Goal: Task Accomplishment & Management: Manage account settings

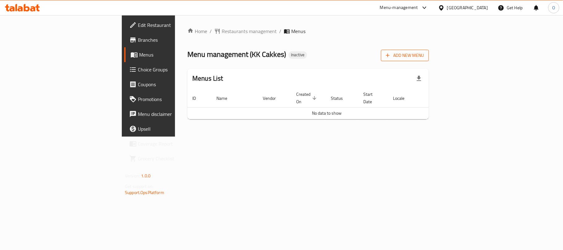
click at [424, 54] on span "Add New Menu" at bounding box center [405, 56] width 38 height 8
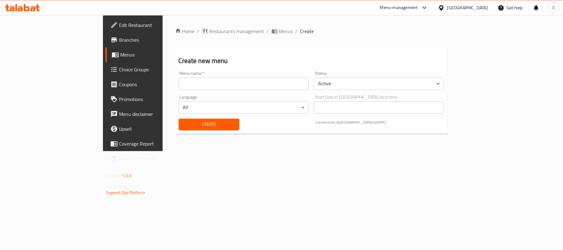
click at [215, 83] on input "text" at bounding box center [244, 84] width 130 height 12
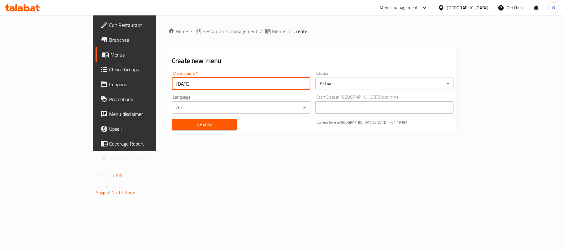
type input "[DATE]"
click at [172, 119] on button "Create" at bounding box center [204, 124] width 65 height 11
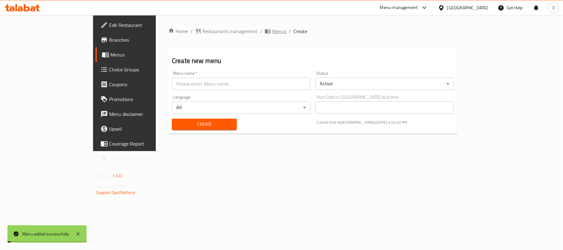
click at [272, 30] on span "Menus" at bounding box center [279, 31] width 14 height 7
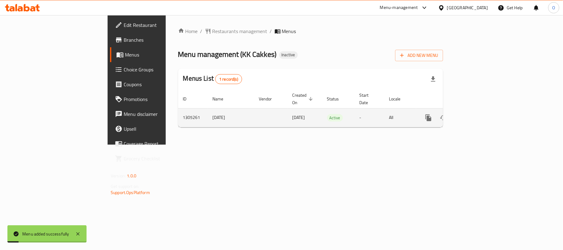
click at [477, 114] on icon "enhanced table" at bounding box center [472, 117] width 7 height 7
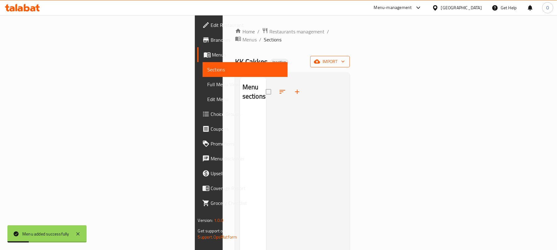
click at [350, 58] on button "import" at bounding box center [330, 61] width 40 height 11
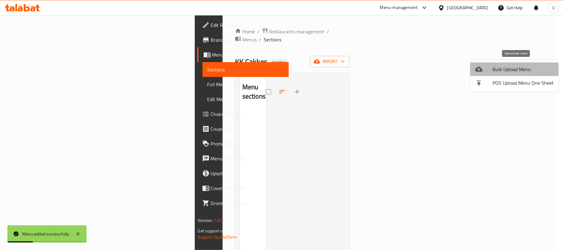
click at [492, 73] on div at bounding box center [483, 69] width 17 height 7
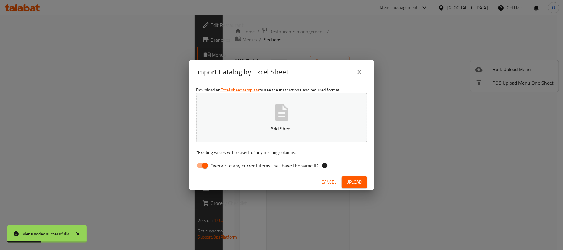
click at [201, 168] on input "Overwrite any current items that have the same ID." at bounding box center [204, 166] width 35 height 12
checkbox input "false"
drag, startPoint x: 349, startPoint y: 181, endPoint x: 192, endPoint y: 203, distance: 158.6
click at [349, 181] on span "Upload" at bounding box center [354, 182] width 15 height 8
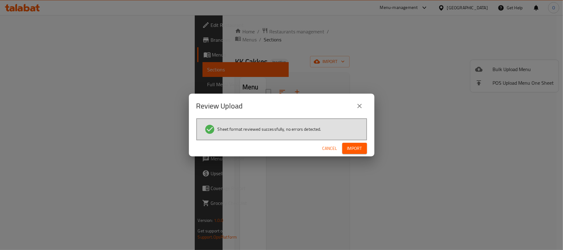
click at [359, 150] on span "Import" at bounding box center [354, 149] width 15 height 8
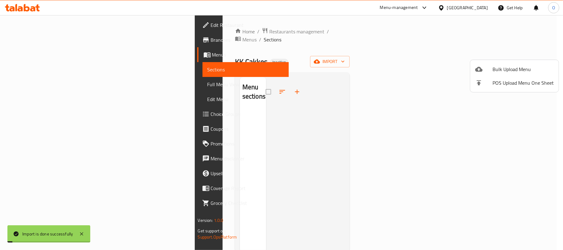
click at [41, 83] on div at bounding box center [281, 125] width 563 height 250
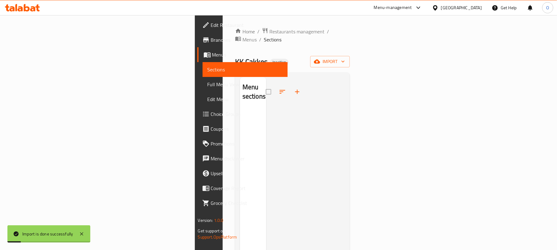
click at [207, 82] on span "Full Menu View" at bounding box center [244, 84] width 75 height 7
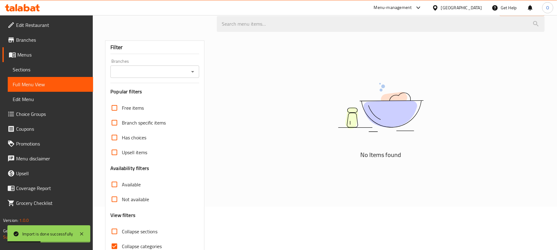
scroll to position [75, 0]
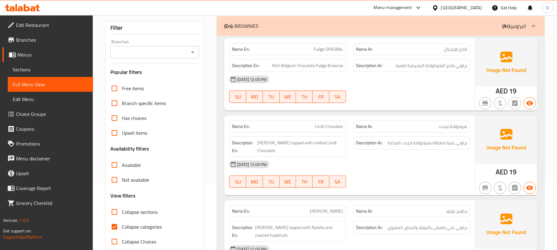
scroll to position [82, 0]
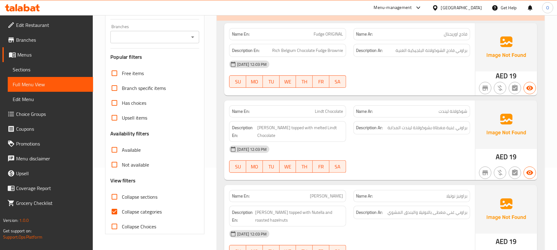
click at [141, 209] on span "Collapse categories" at bounding box center [142, 211] width 40 height 7
click at [122, 209] on input "Collapse categories" at bounding box center [114, 211] width 15 height 15
checkbox input "false"
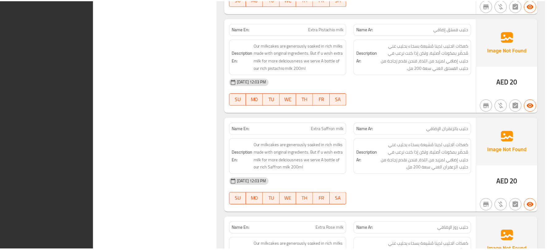
scroll to position [2913, 0]
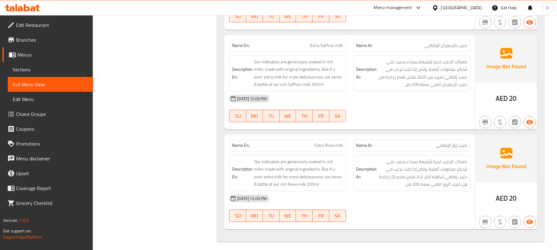
click at [51, 68] on span "Sections" at bounding box center [50, 69] width 75 height 7
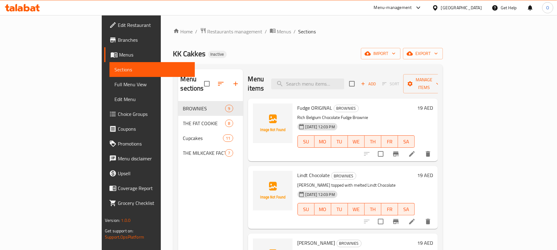
click at [200, 80] on input "checkbox" at bounding box center [206, 83] width 13 height 13
checkbox input "true"
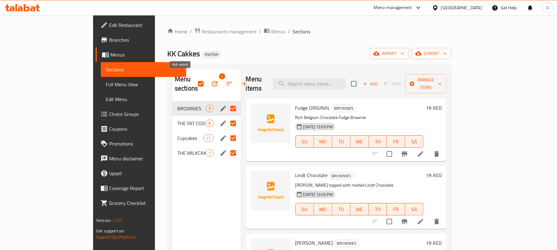
click at [211, 81] on icon "button" at bounding box center [214, 83] width 7 height 7
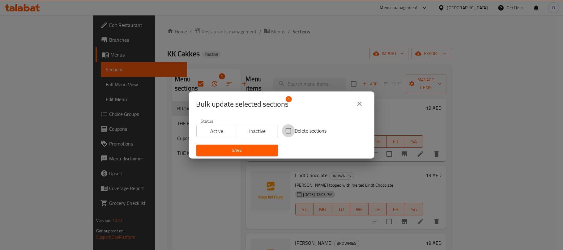
click at [288, 126] on input "Delete sections" at bounding box center [288, 130] width 13 height 13
checkbox input "true"
click at [260, 150] on span "Save" at bounding box center [237, 151] width 72 height 8
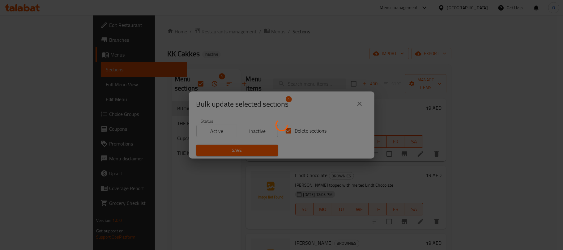
checkbox input "false"
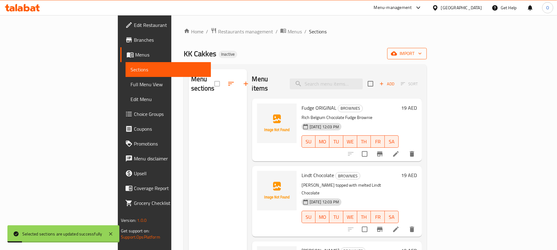
click at [422, 50] on span "import" at bounding box center [407, 54] width 30 height 8
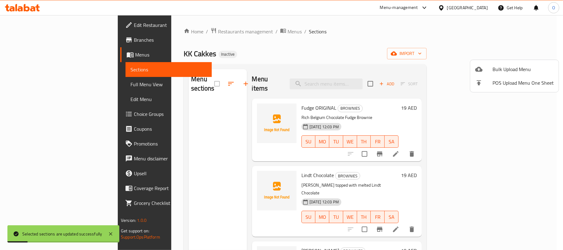
click at [508, 66] on span "Bulk Upload Menu" at bounding box center [522, 69] width 61 height 7
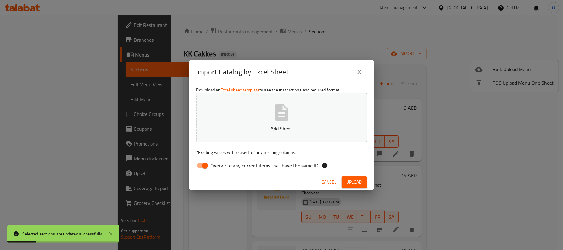
click at [206, 165] on input "Overwrite any current items that have the same ID." at bounding box center [204, 166] width 35 height 12
checkbox input "false"
click at [359, 185] on span "Upload" at bounding box center [354, 182] width 15 height 8
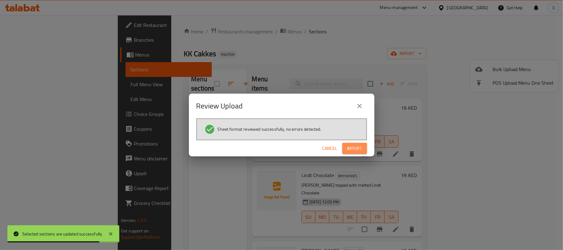
click at [357, 148] on span "Import" at bounding box center [354, 149] width 15 height 8
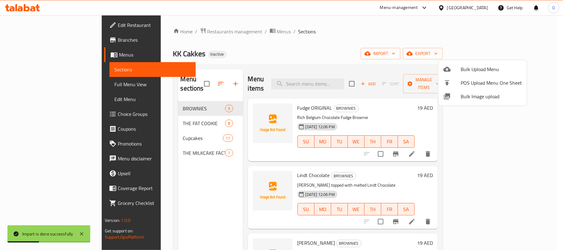
click at [33, 84] on div at bounding box center [281, 125] width 563 height 250
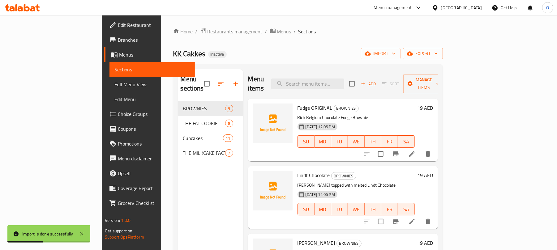
click at [114, 84] on span "Full Menu View" at bounding box center [151, 84] width 75 height 7
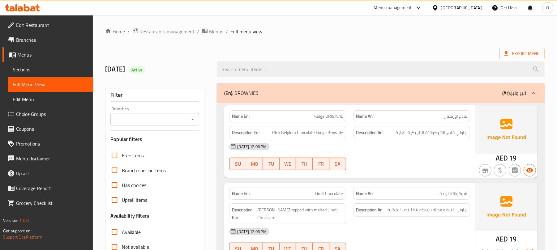
click at [412, 35] on ol "Home / Restaurants management / Menus / Full menu view" at bounding box center [324, 32] width 439 height 8
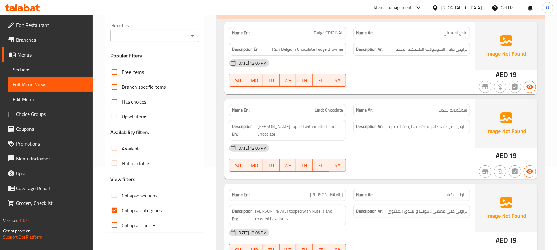
scroll to position [124, 0]
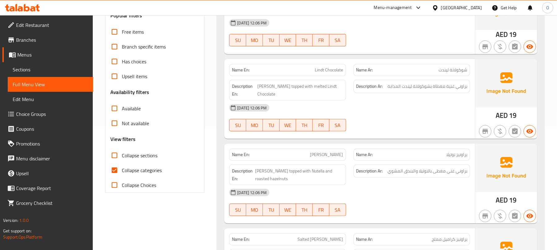
click at [141, 167] on span "Collapse categories" at bounding box center [142, 170] width 40 height 7
click at [122, 167] on input "Collapse categories" at bounding box center [114, 170] width 15 height 15
checkbox input "false"
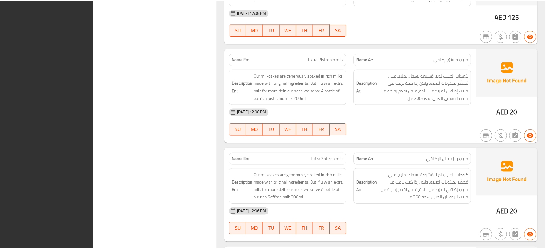
scroll to position [2943, 0]
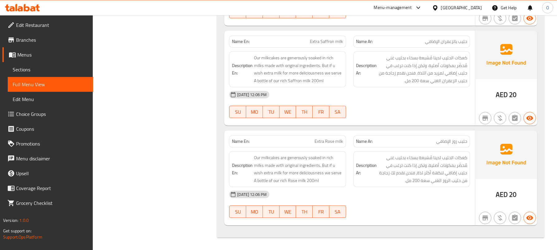
click at [469, 9] on div "[GEOGRAPHIC_DATA]" at bounding box center [461, 7] width 41 height 7
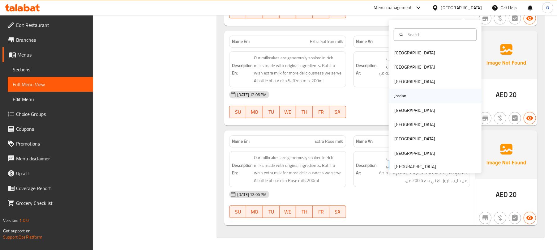
click at [404, 94] on div "Jordan" at bounding box center [400, 96] width 22 height 14
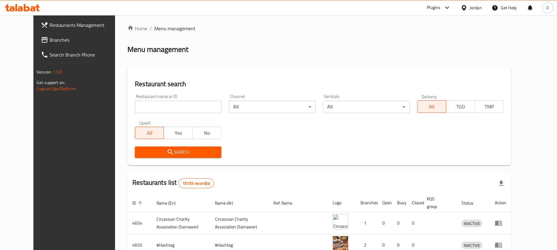
scroll to position [218, 0]
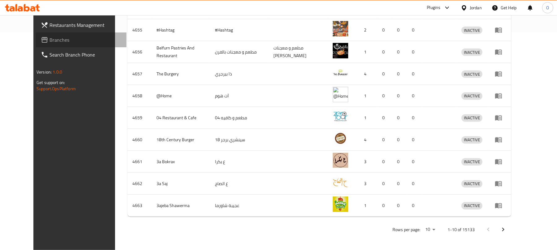
click at [49, 41] on span "Branches" at bounding box center [85, 39] width 72 height 7
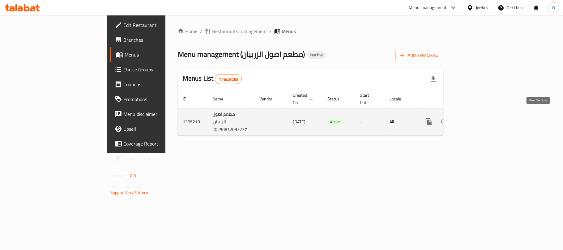
click at [477, 118] on icon "enhanced table" at bounding box center [473, 121] width 7 height 7
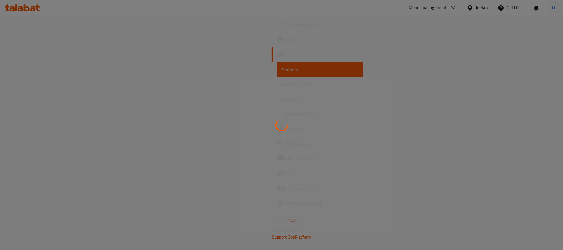
click at [312, 57] on div at bounding box center [281, 125] width 563 height 250
click at [330, 149] on div at bounding box center [281, 125] width 563 height 250
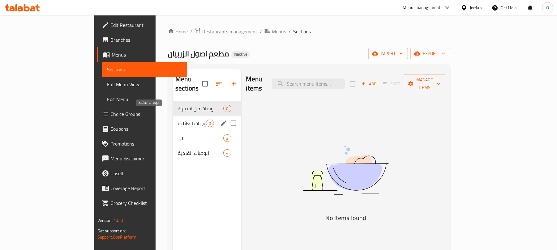
click at [178, 120] on span "الوجبات العائلية" at bounding box center [192, 123] width 28 height 7
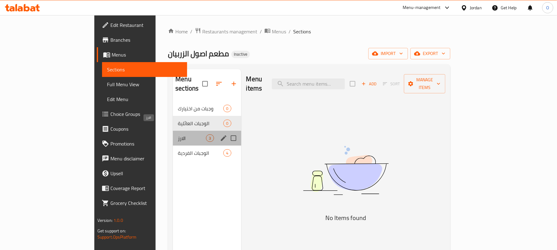
click at [178, 134] on span "الارز" at bounding box center [192, 137] width 28 height 7
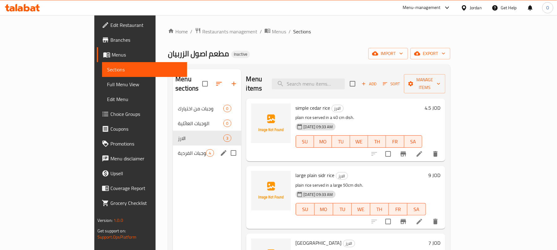
click at [178, 149] on span "الوجبات الفردية" at bounding box center [192, 152] width 28 height 7
